Goal: Task Accomplishment & Management: Manage account settings

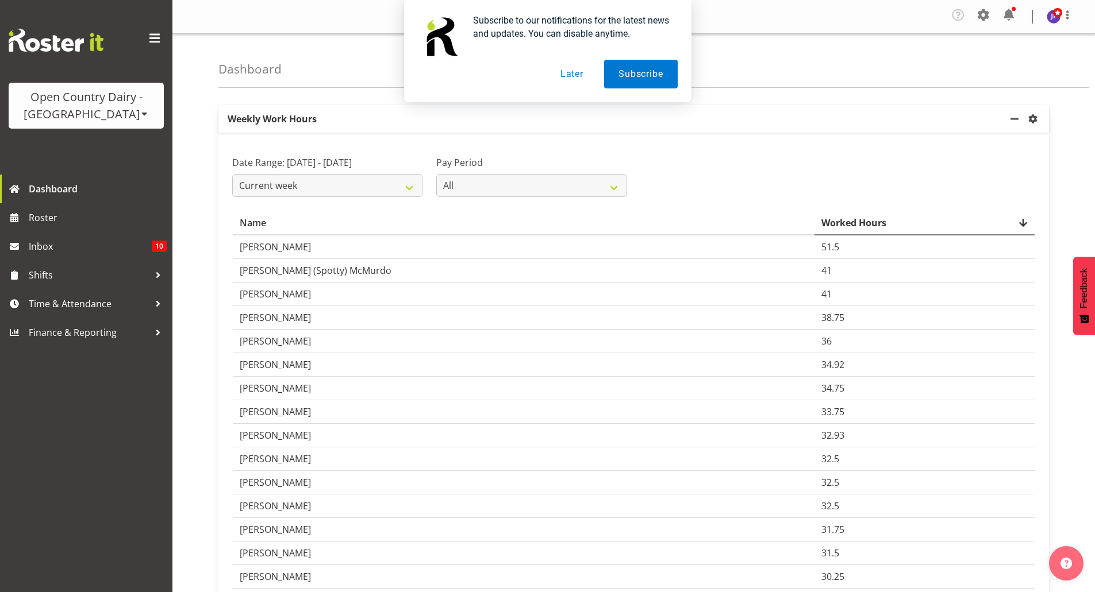
click at [565, 74] on button "Later" at bounding box center [572, 74] width 52 height 29
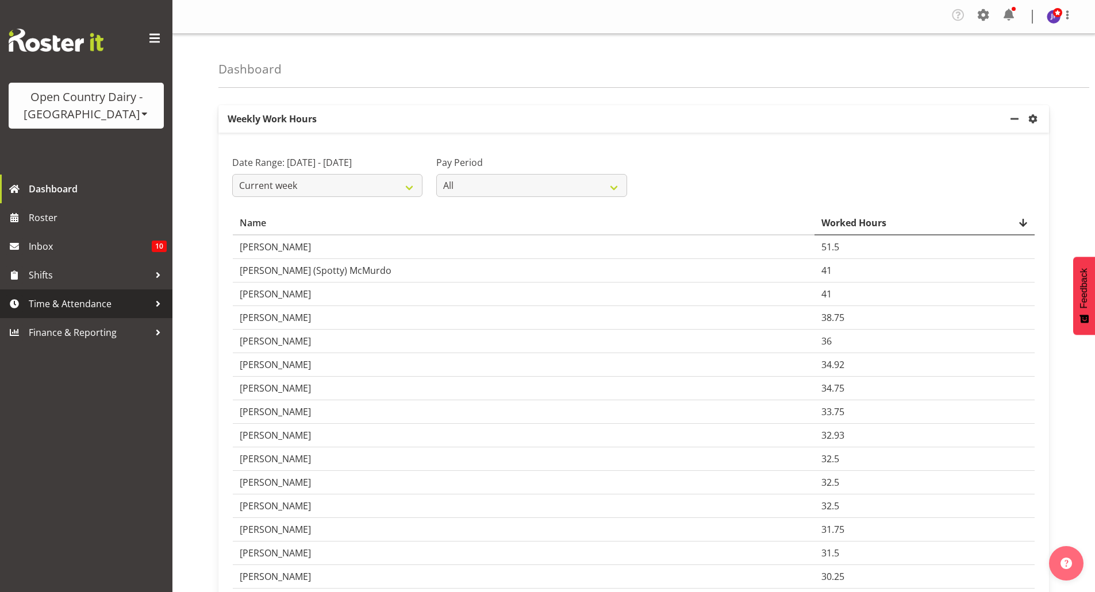
click at [129, 304] on span "Time & Attendance" at bounding box center [89, 303] width 121 height 17
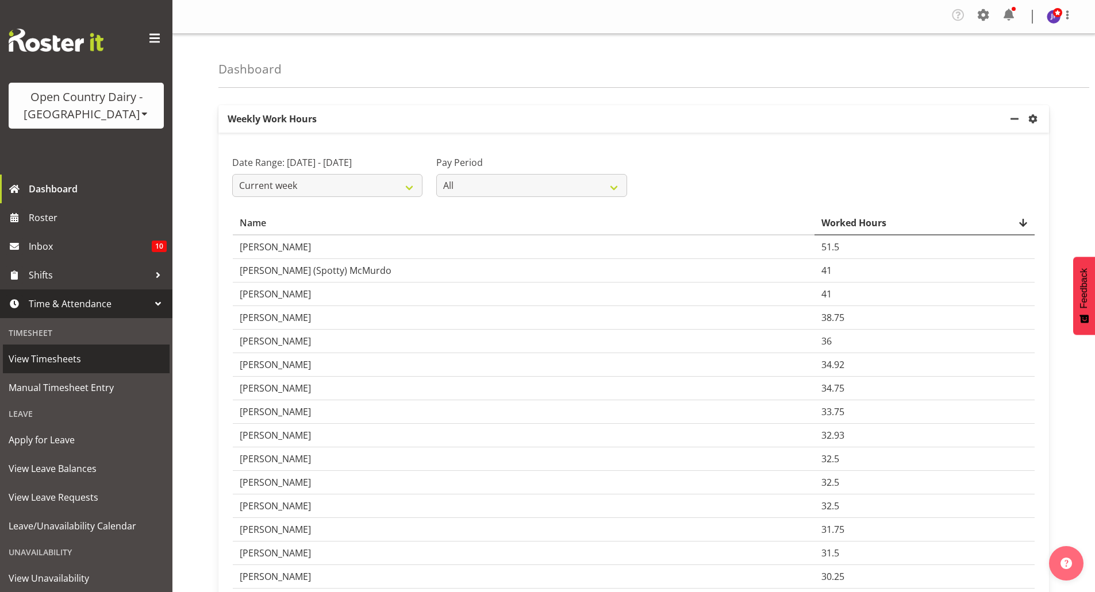
click at [82, 359] on span "View Timesheets" at bounding box center [86, 358] width 155 height 17
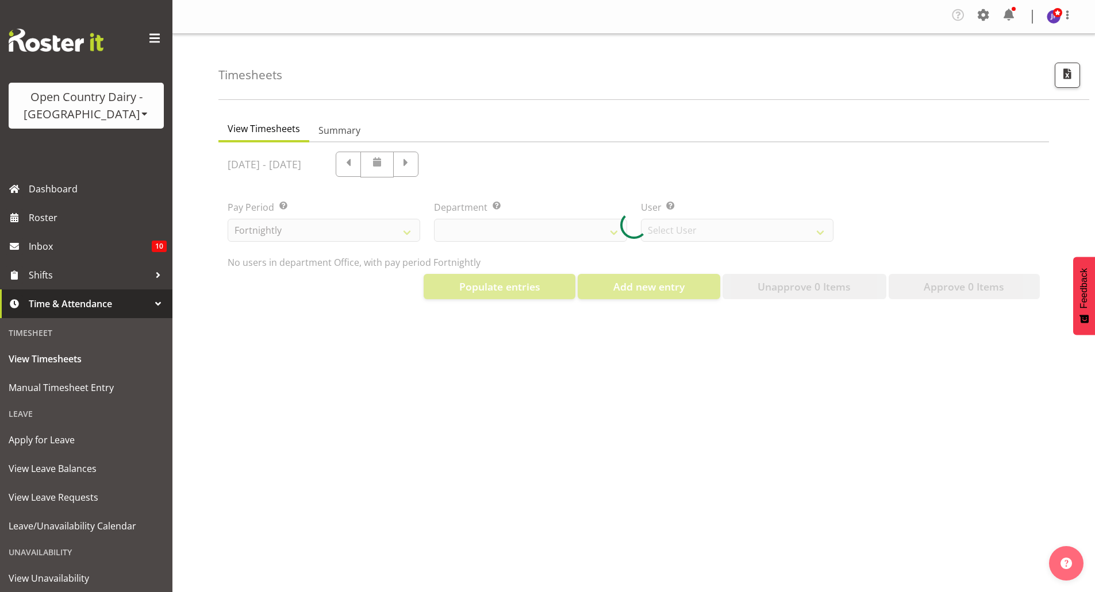
select select "699"
select select "8449"
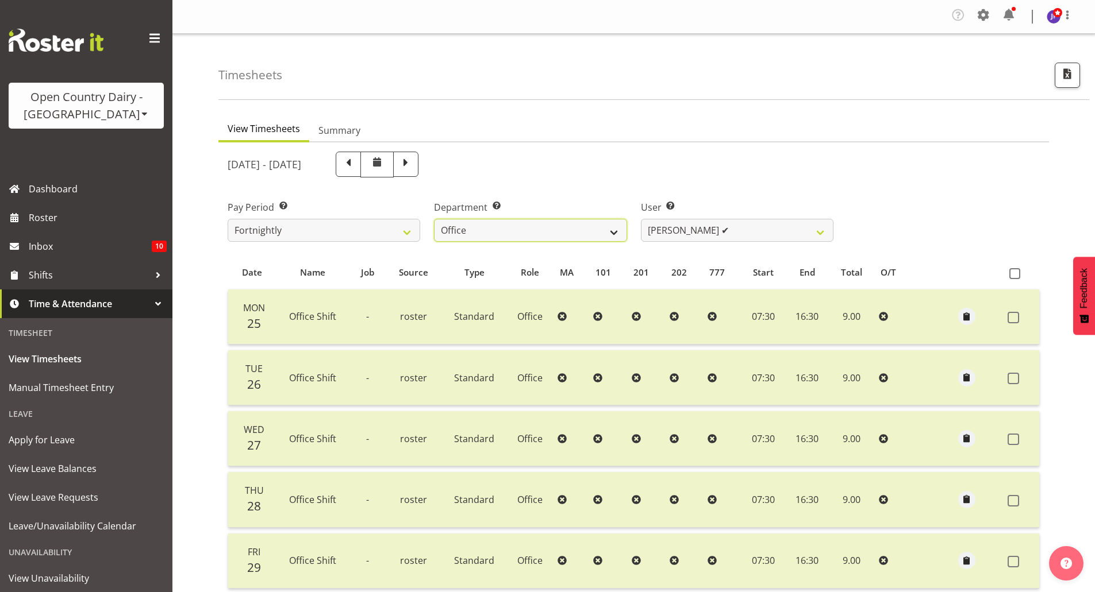
click at [618, 231] on select "734 735 736 737 738 739 851 852 853 854 855 856 858 861 862 865 868 869 870 873" at bounding box center [530, 230] width 192 height 23
select select "702"
click at [434, 219] on select "734 735 736 737 738 739 851 852 853 854 855 856 858 861 862 865 868 869 870 873" at bounding box center [530, 230] width 192 height 23
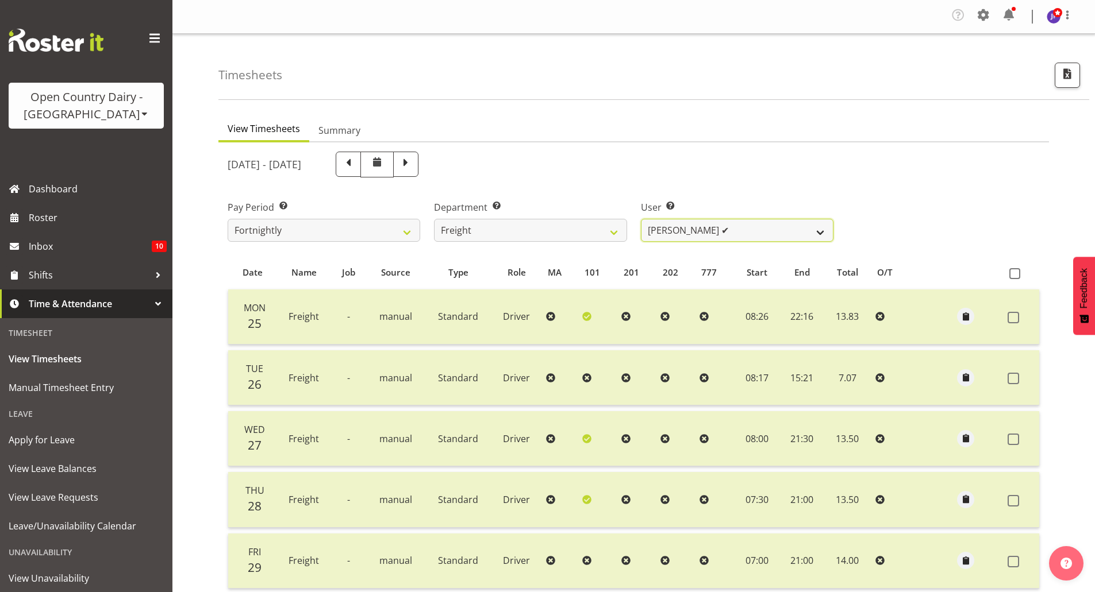
click at [821, 232] on select "Andy Earnshaw ✔ Arthur Jelley ✔ Blair Symon ✔ Brett (Spotty) McMurdo ✔ Cindy Ir…" at bounding box center [737, 230] width 192 height 23
click at [985, 13] on span at bounding box center [983, 15] width 18 height 18
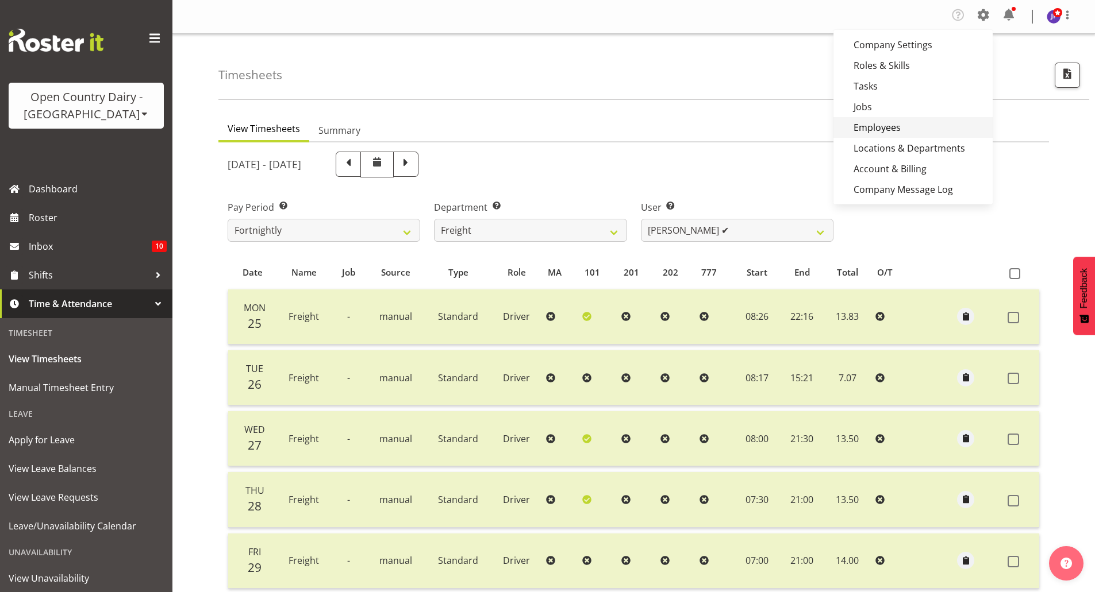
click at [880, 129] on link "Employees" at bounding box center [912, 127] width 159 height 21
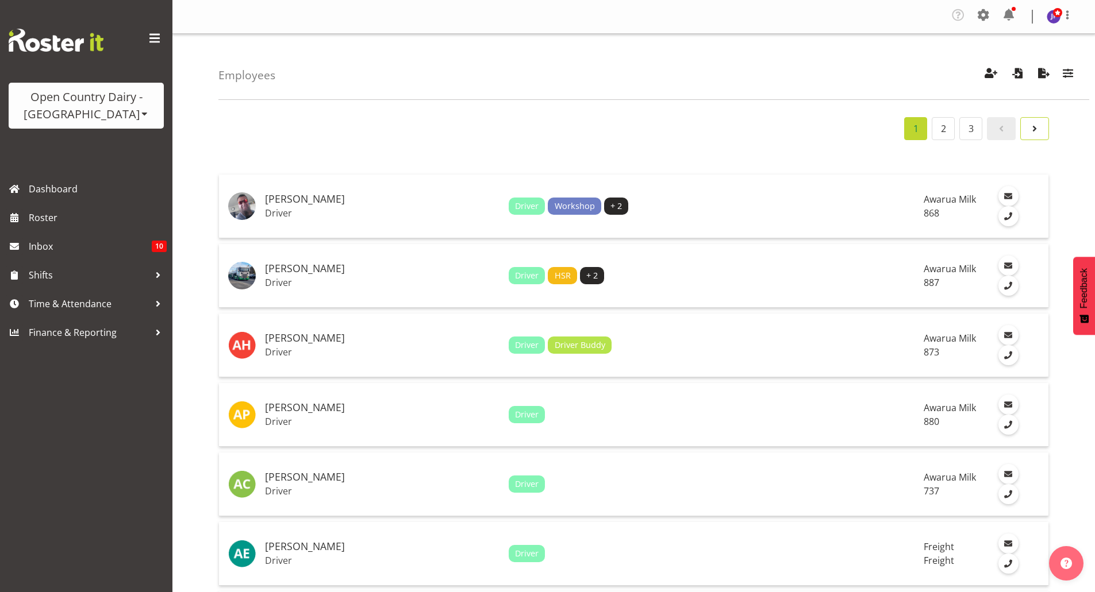
click at [1031, 128] on span "Page 2." at bounding box center [1034, 129] width 14 height 14
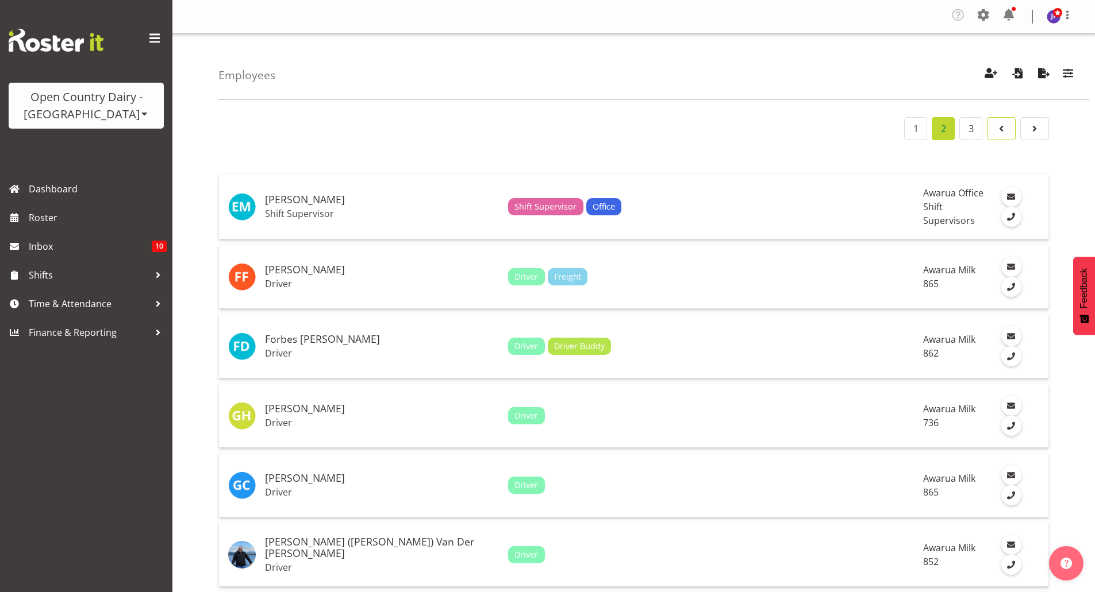
click at [1004, 125] on span "Page 1." at bounding box center [1001, 129] width 14 height 14
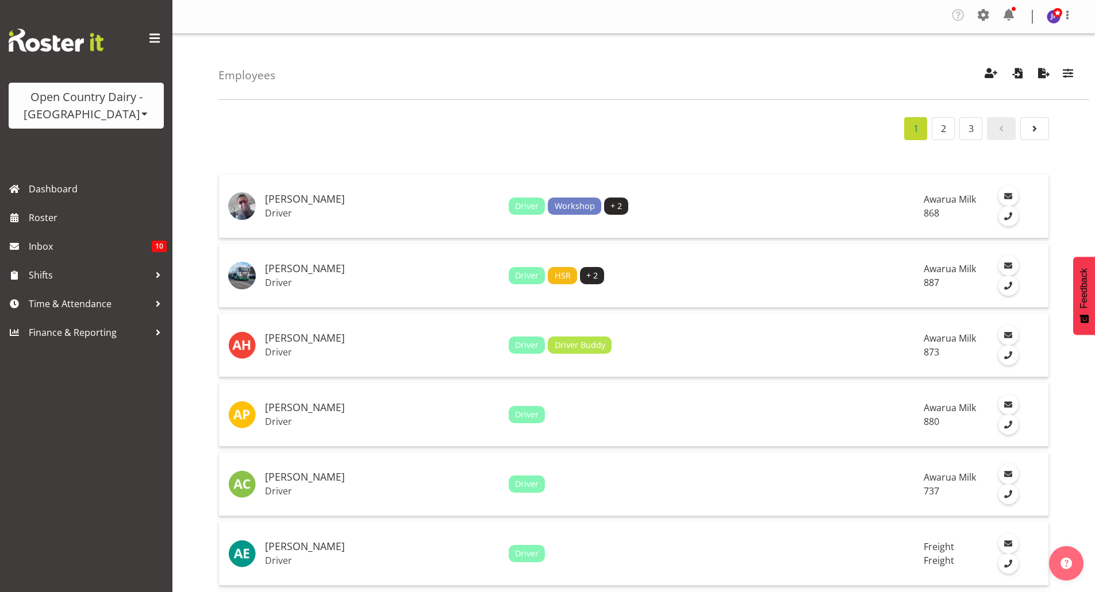
click at [97, 114] on div "Open Country Dairy - [GEOGRAPHIC_DATA]" at bounding box center [86, 105] width 132 height 34
click at [104, 151] on link "Open Country Dairy - [GEOGRAPHIC_DATA]" at bounding box center [120, 146] width 222 height 21
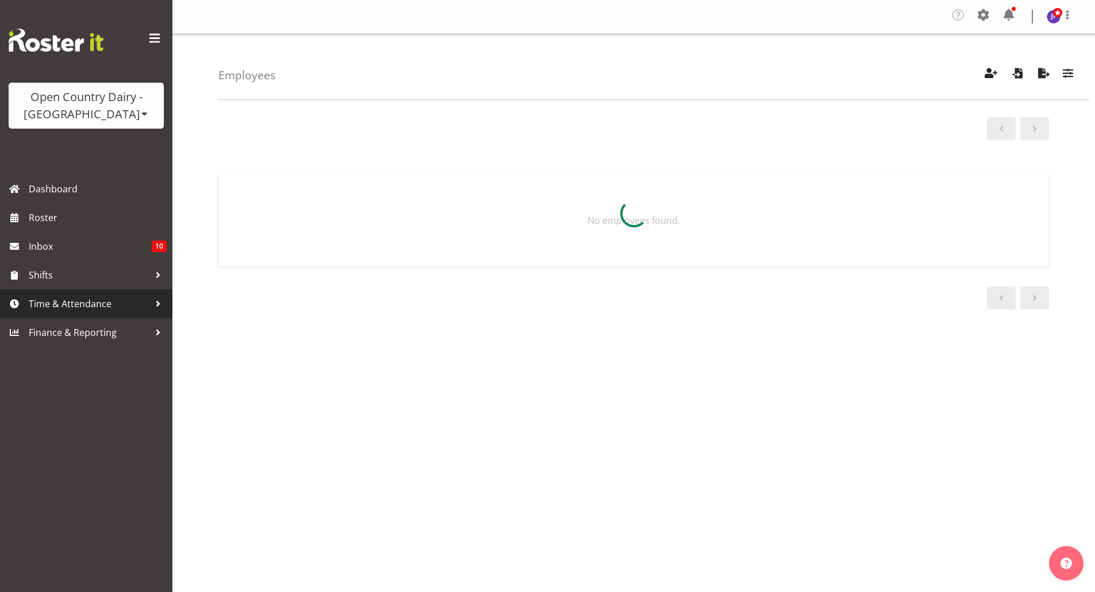
click at [103, 302] on span "Time & Attendance" at bounding box center [89, 303] width 121 height 17
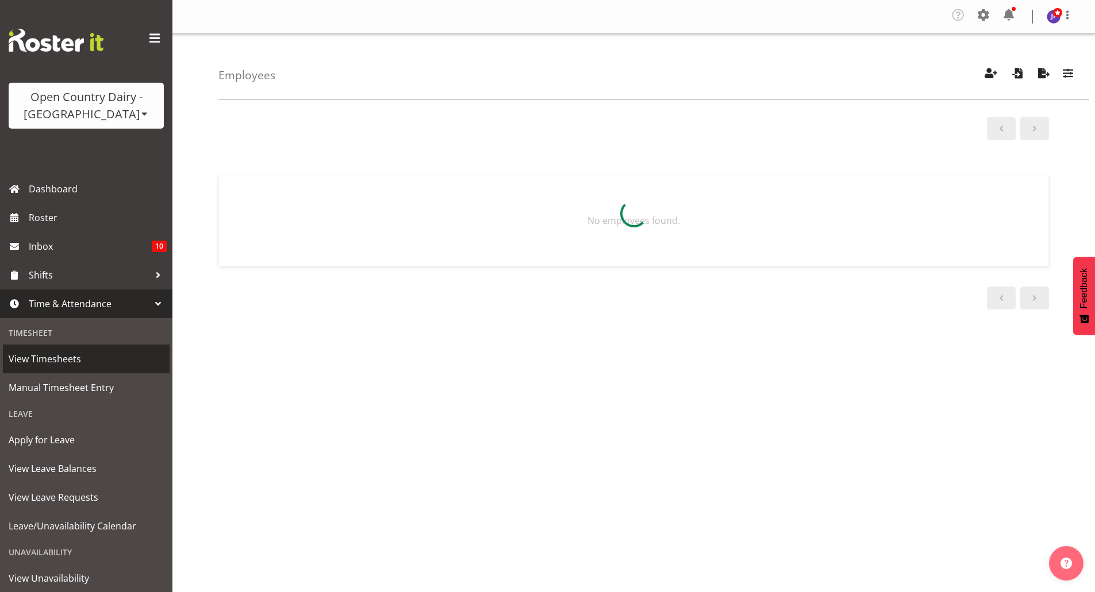
click at [67, 358] on span "View Timesheets" at bounding box center [86, 358] width 155 height 17
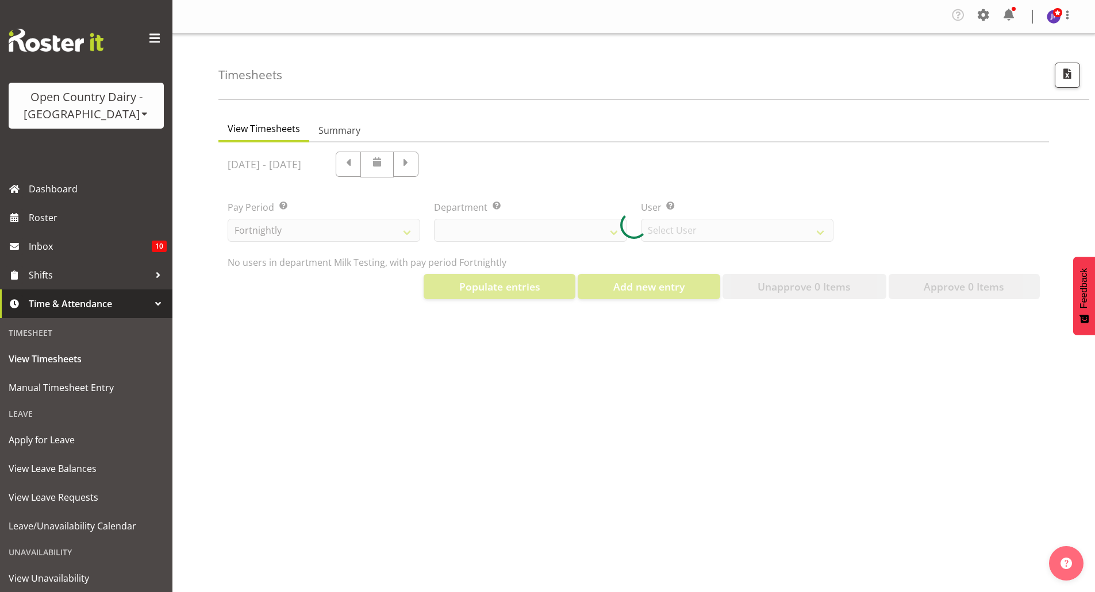
select select "733"
select select "7414"
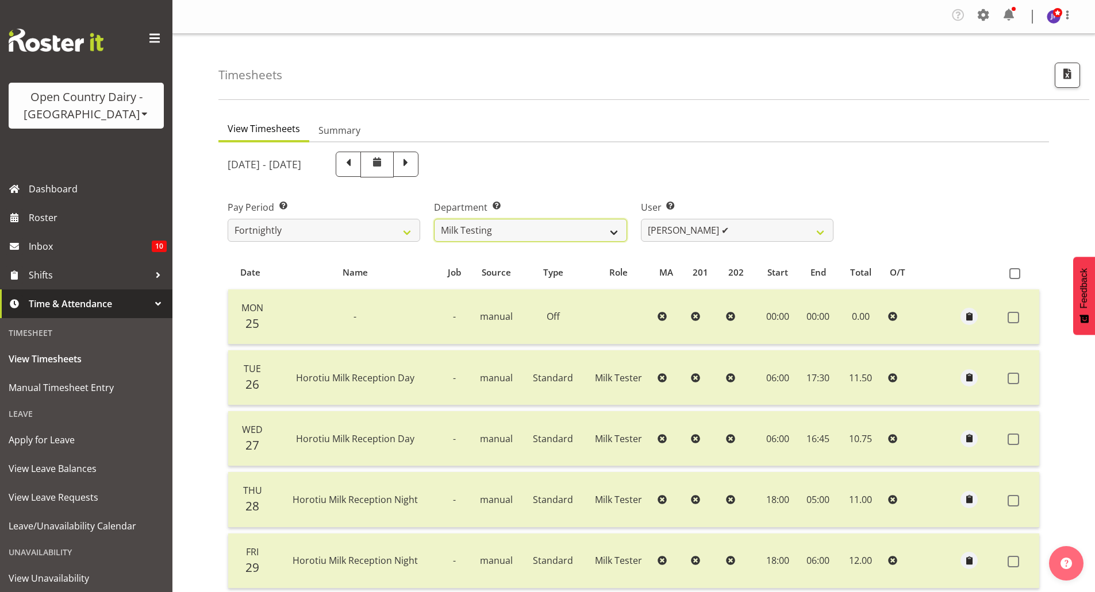
click at [613, 230] on select "701 702 703 704 705 706 707 708 709 710 711 712 713 714 715 716 717 718 719 720" at bounding box center [530, 230] width 192 height 23
select select "727"
click at [434, 219] on select "701 702 703 704 705 706 707 708 709 710 711 712 713 714 715 716 717 718 719 720" at bounding box center [530, 230] width 192 height 23
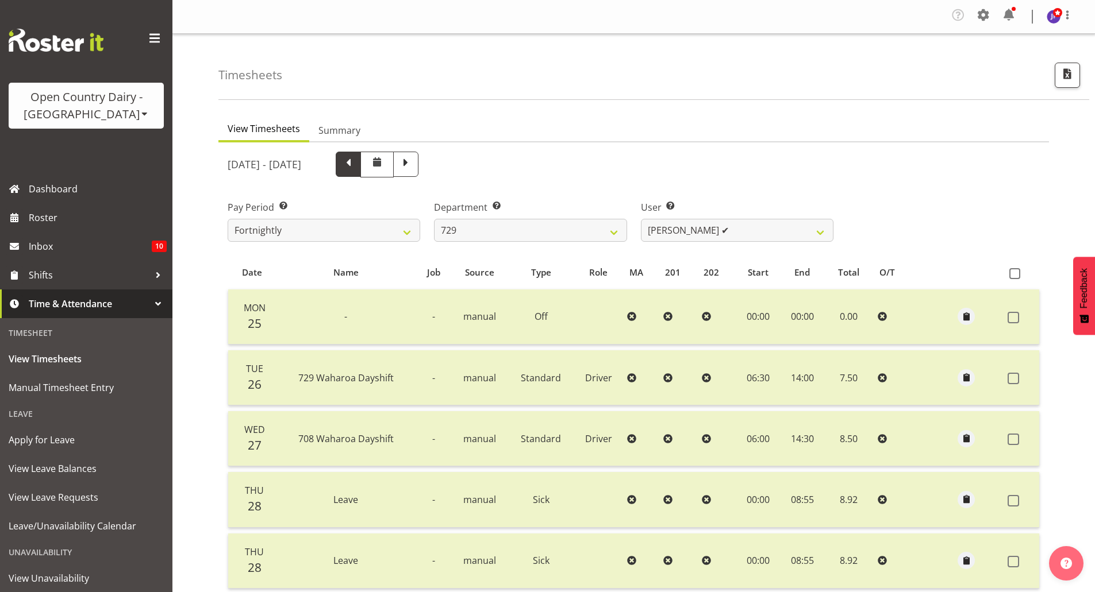
click at [356, 164] on span at bounding box center [348, 163] width 15 height 15
select select
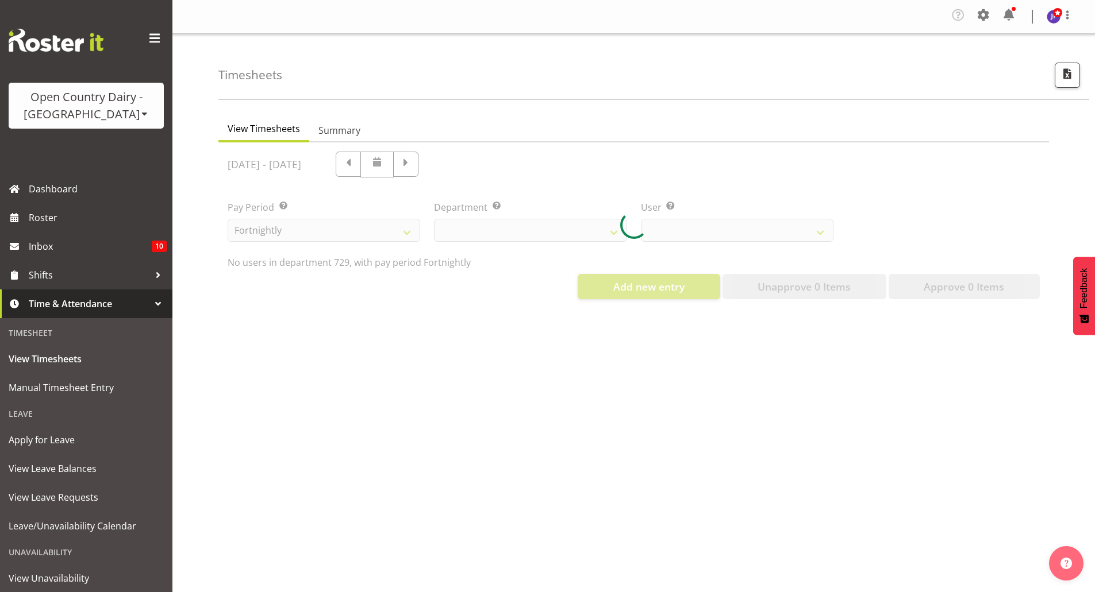
select select "727"
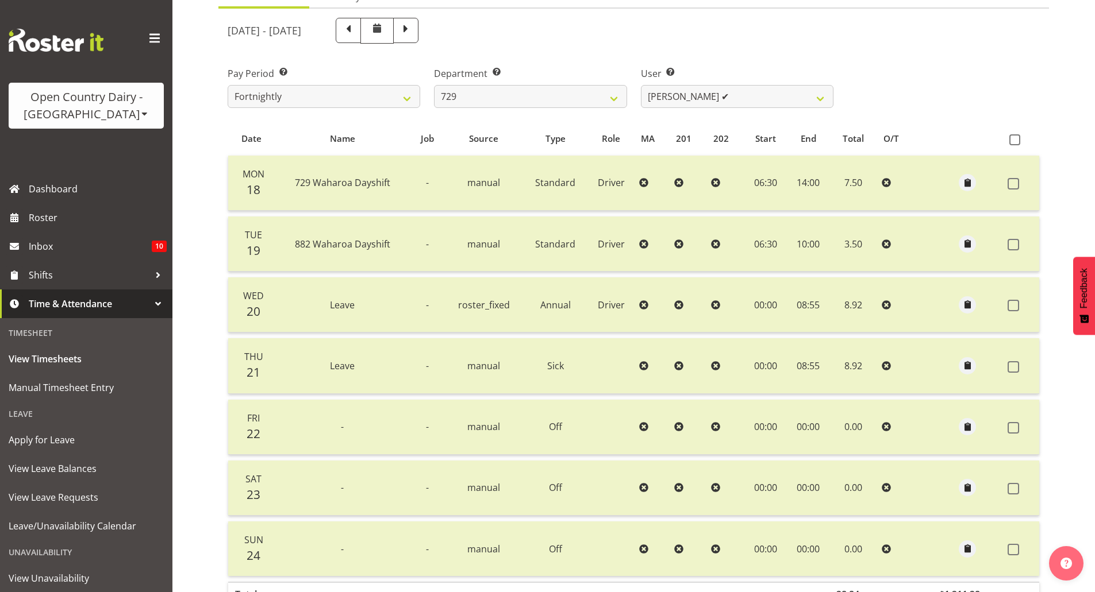
scroll to position [115, 0]
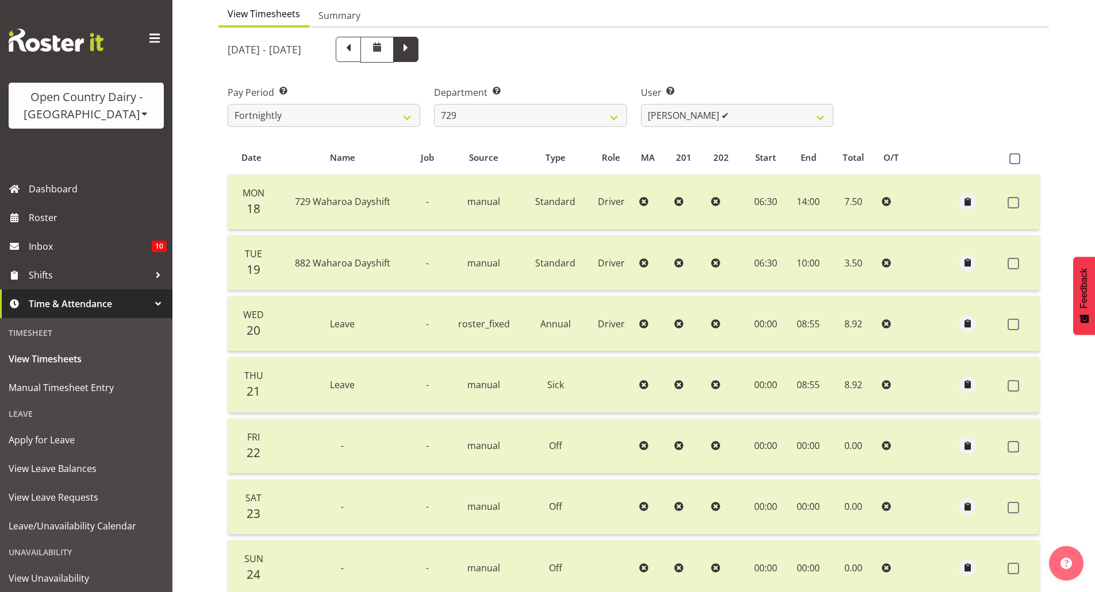
click at [413, 54] on span at bounding box center [405, 48] width 15 height 15
select select
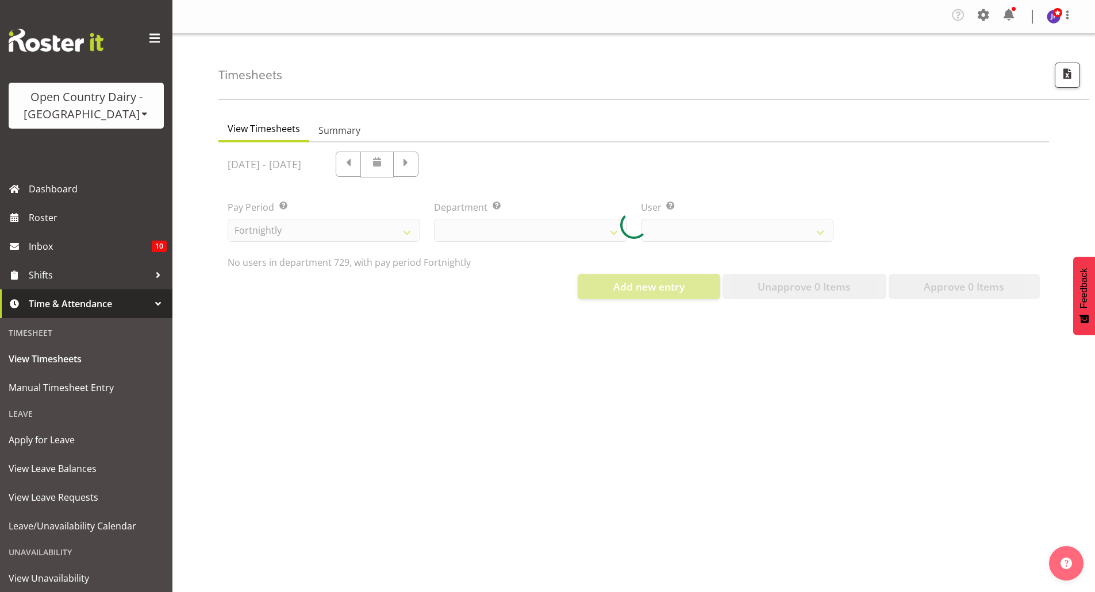
select select "727"
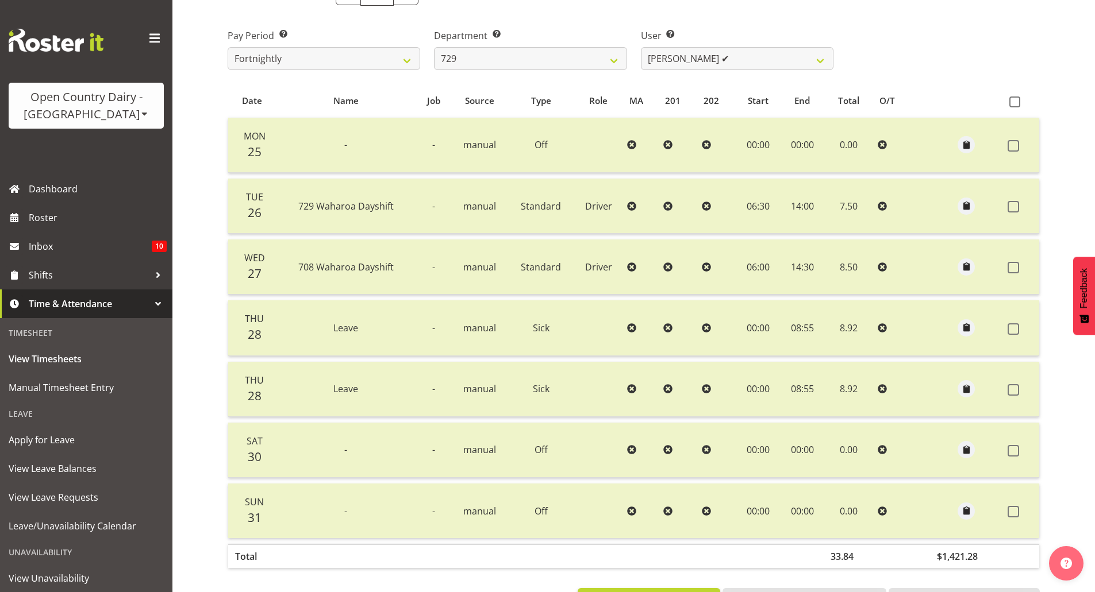
scroll to position [172, 0]
